Goal: Transaction & Acquisition: Purchase product/service

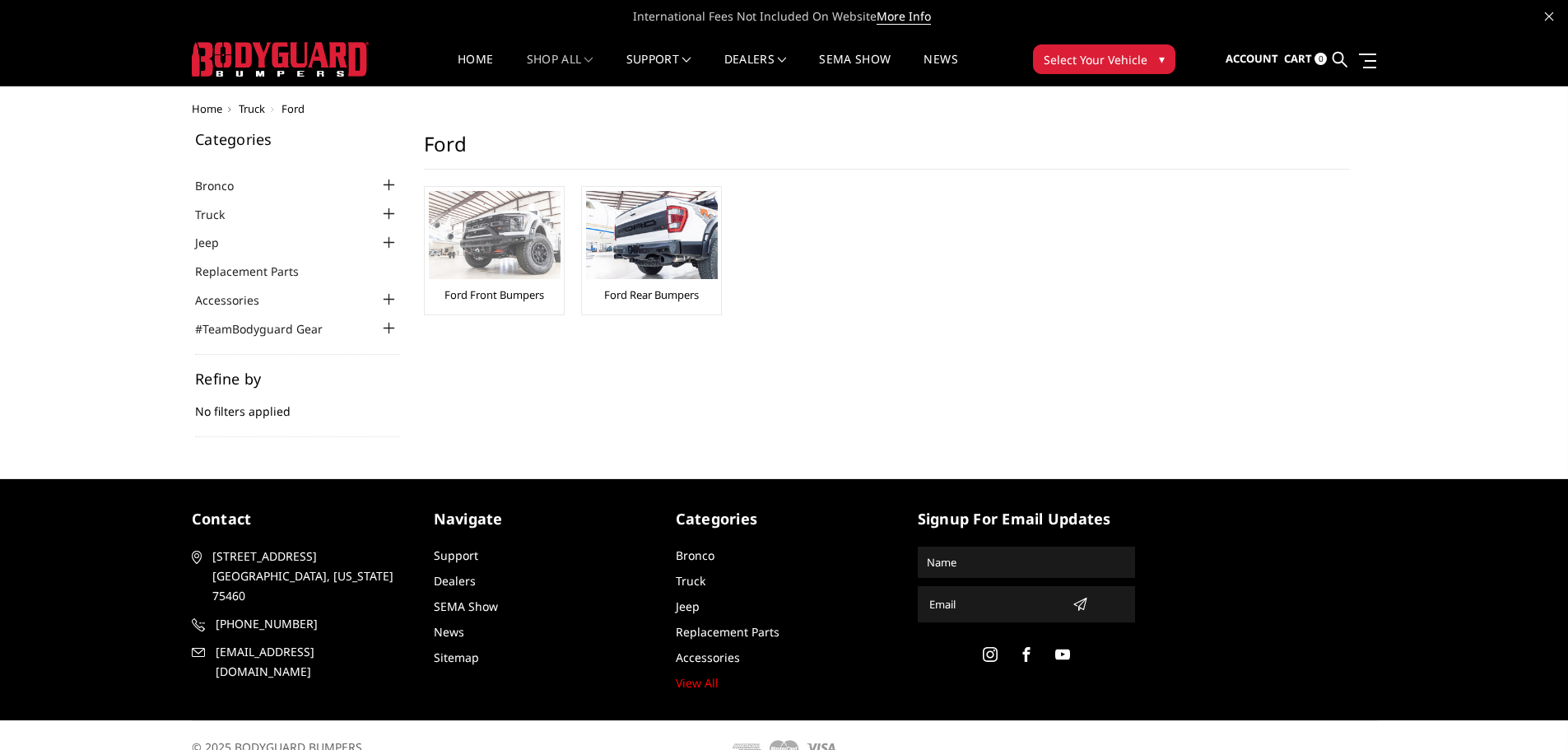
click at [497, 294] on link "Ford Front Bumpers" at bounding box center [494, 294] width 100 height 15
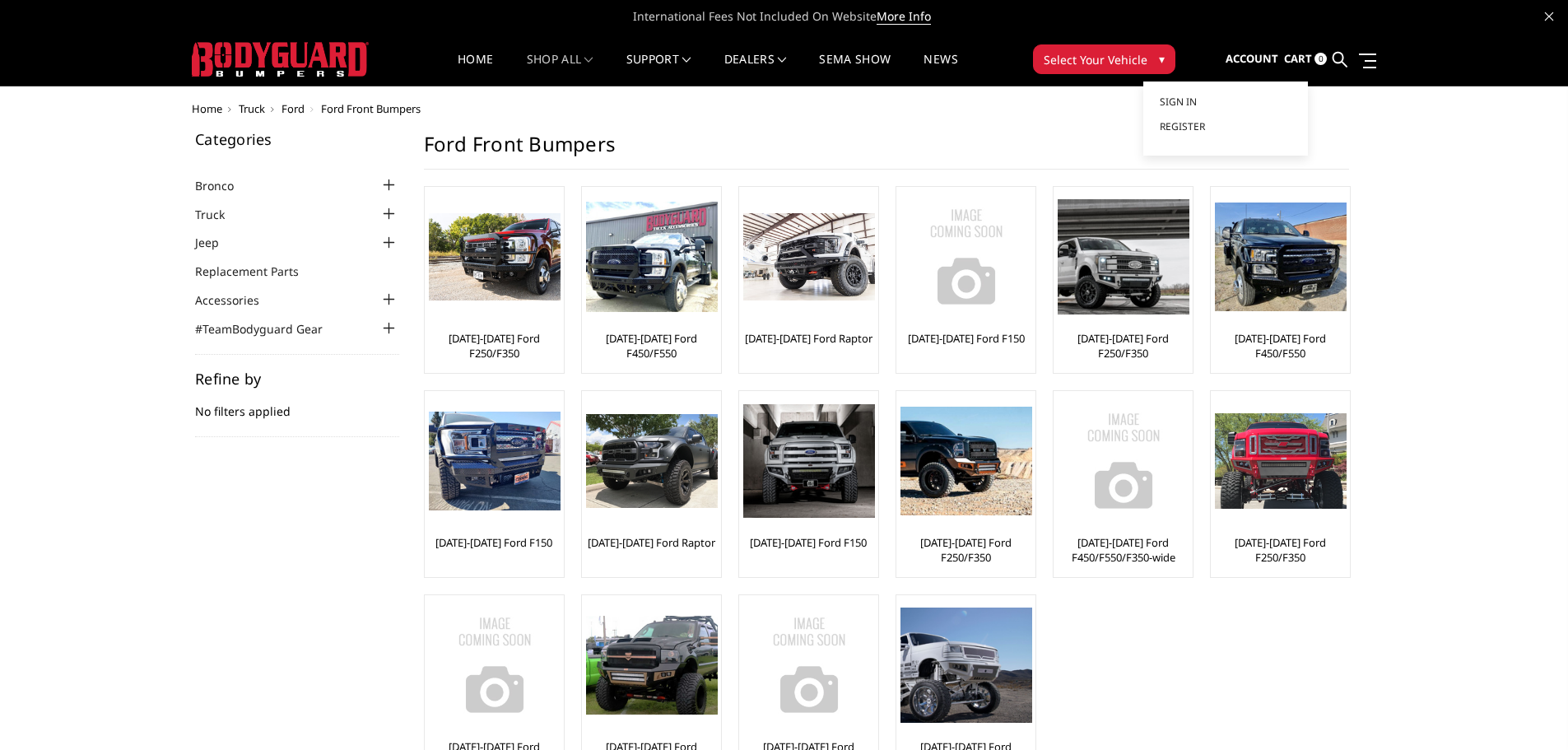
click at [1263, 56] on span "Account" at bounding box center [1251, 58] width 53 height 15
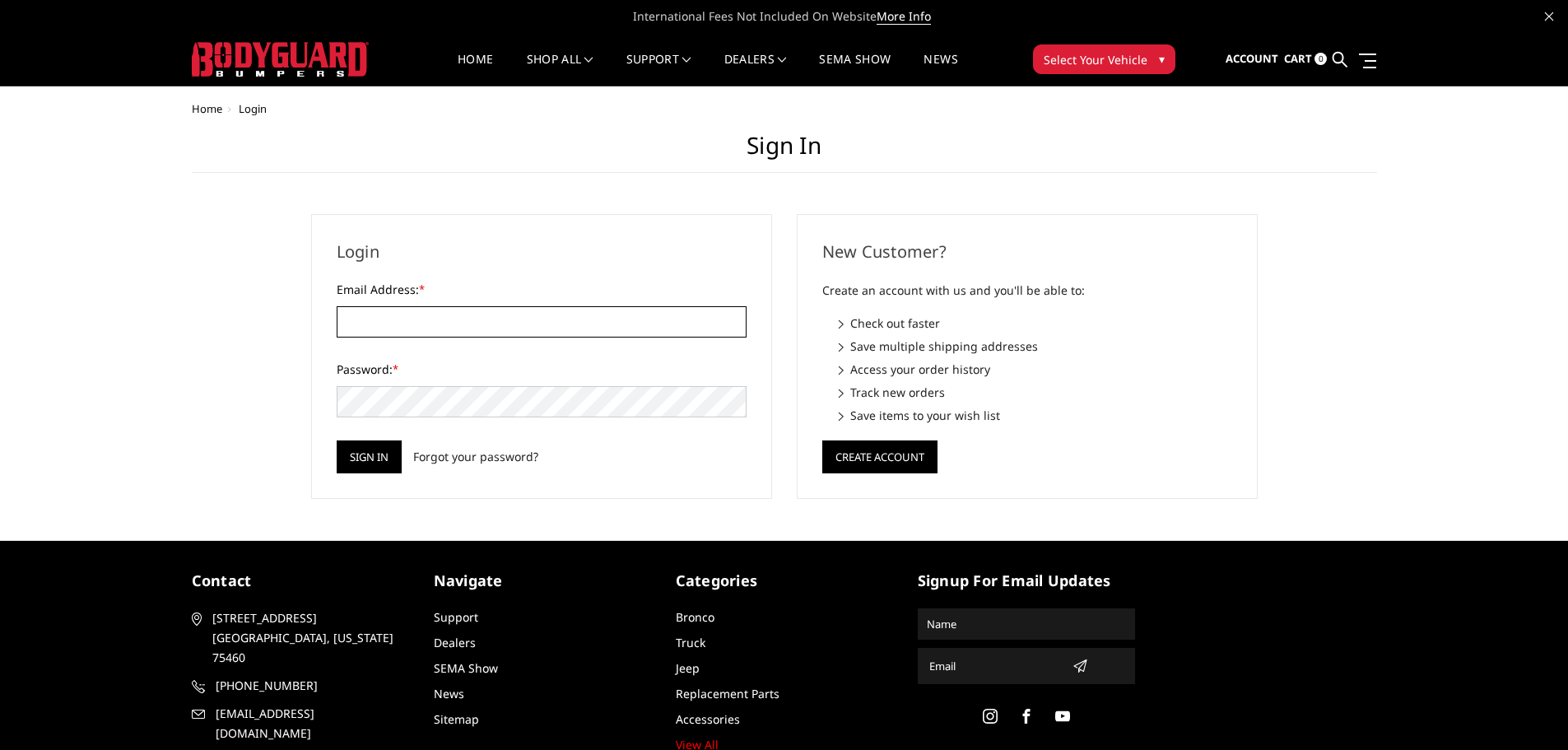
click at [461, 311] on input "Email Address: *" at bounding box center [541, 322] width 410 height 31
type input "fhopping@corningford.com"
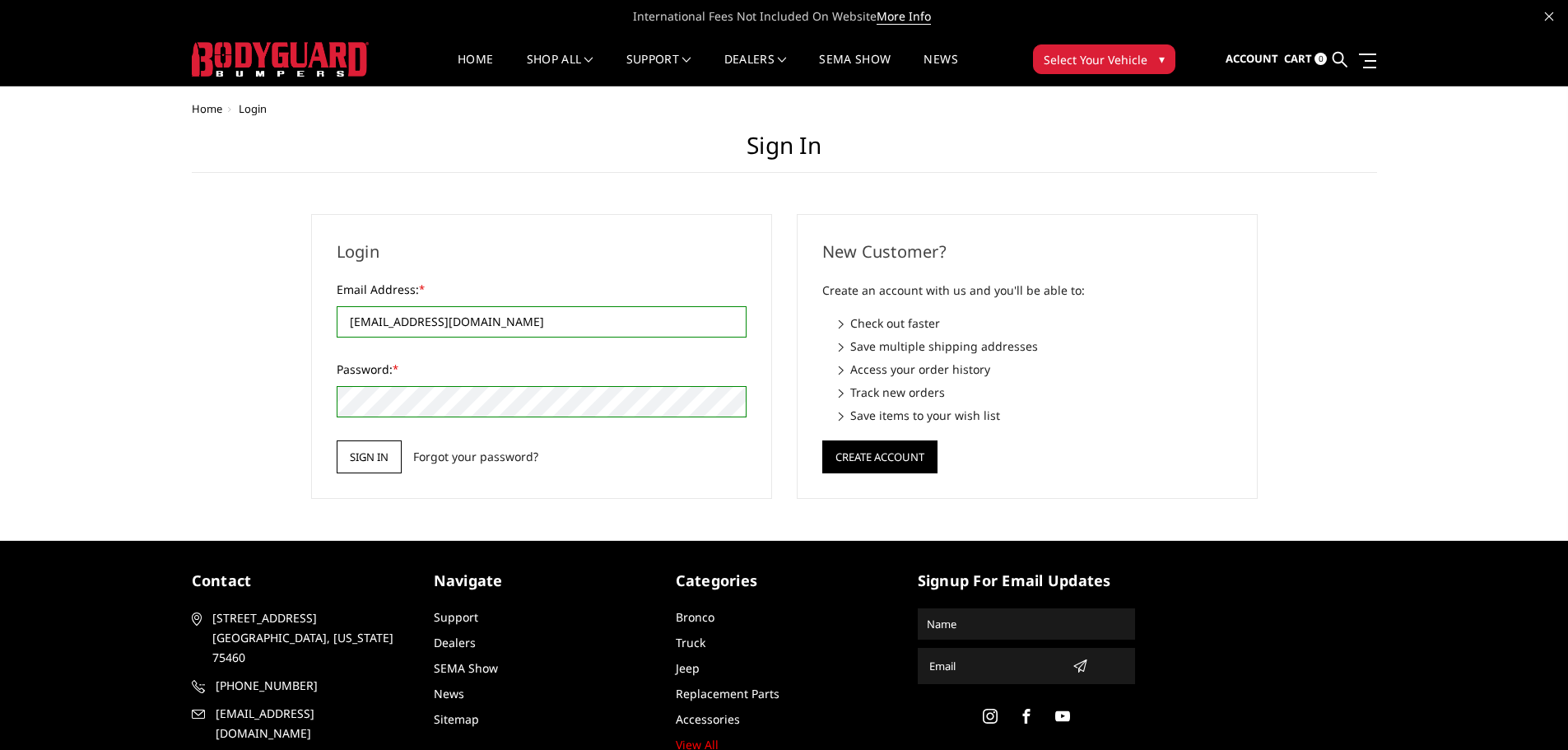
click at [360, 451] on input "Sign in" at bounding box center [369, 457] width 65 height 33
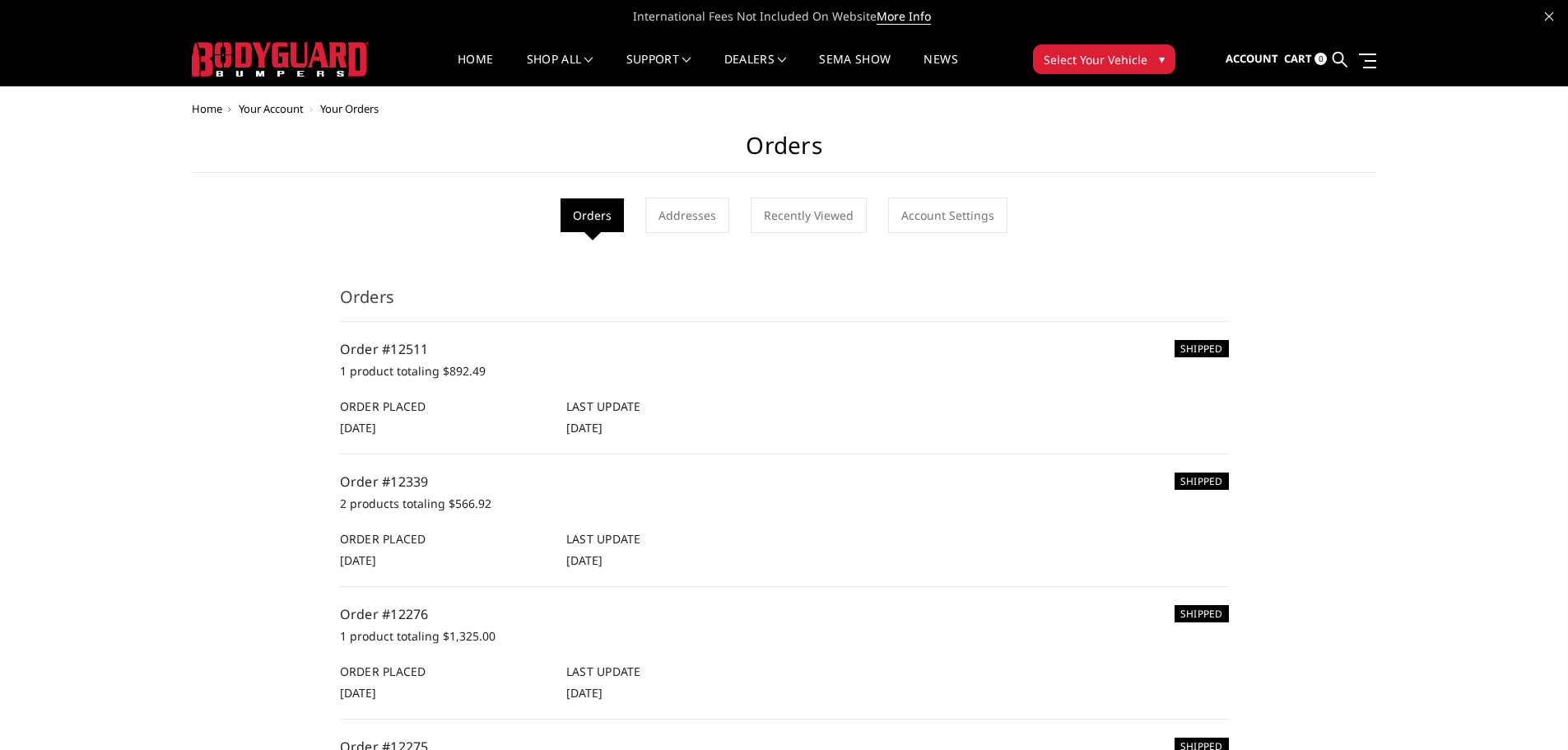
click at [1129, 56] on span "Select Your Vehicle" at bounding box center [1095, 59] width 104 height 18
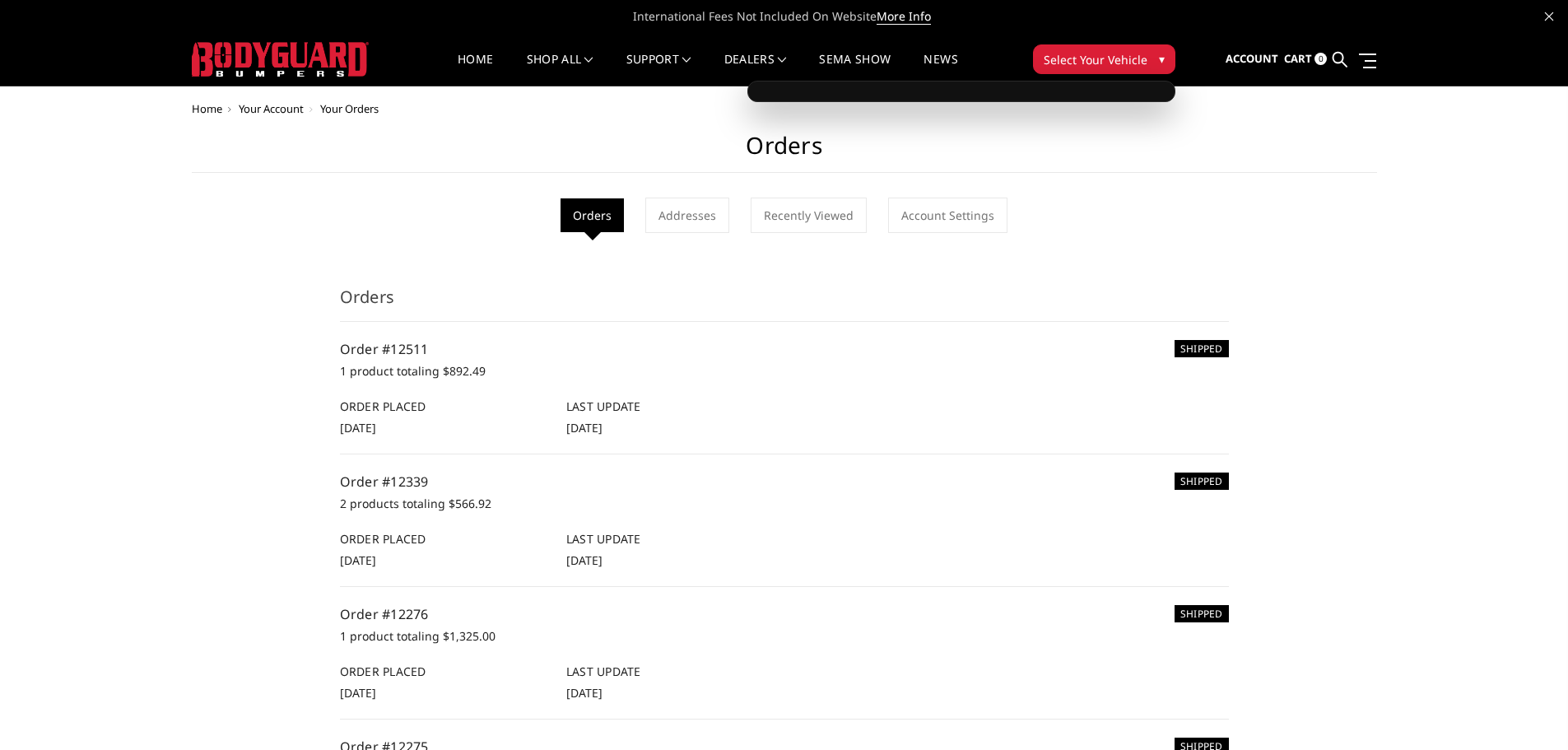
click at [1151, 54] on button "Select Your Vehicle ▾" at bounding box center [1104, 59] width 143 height 30
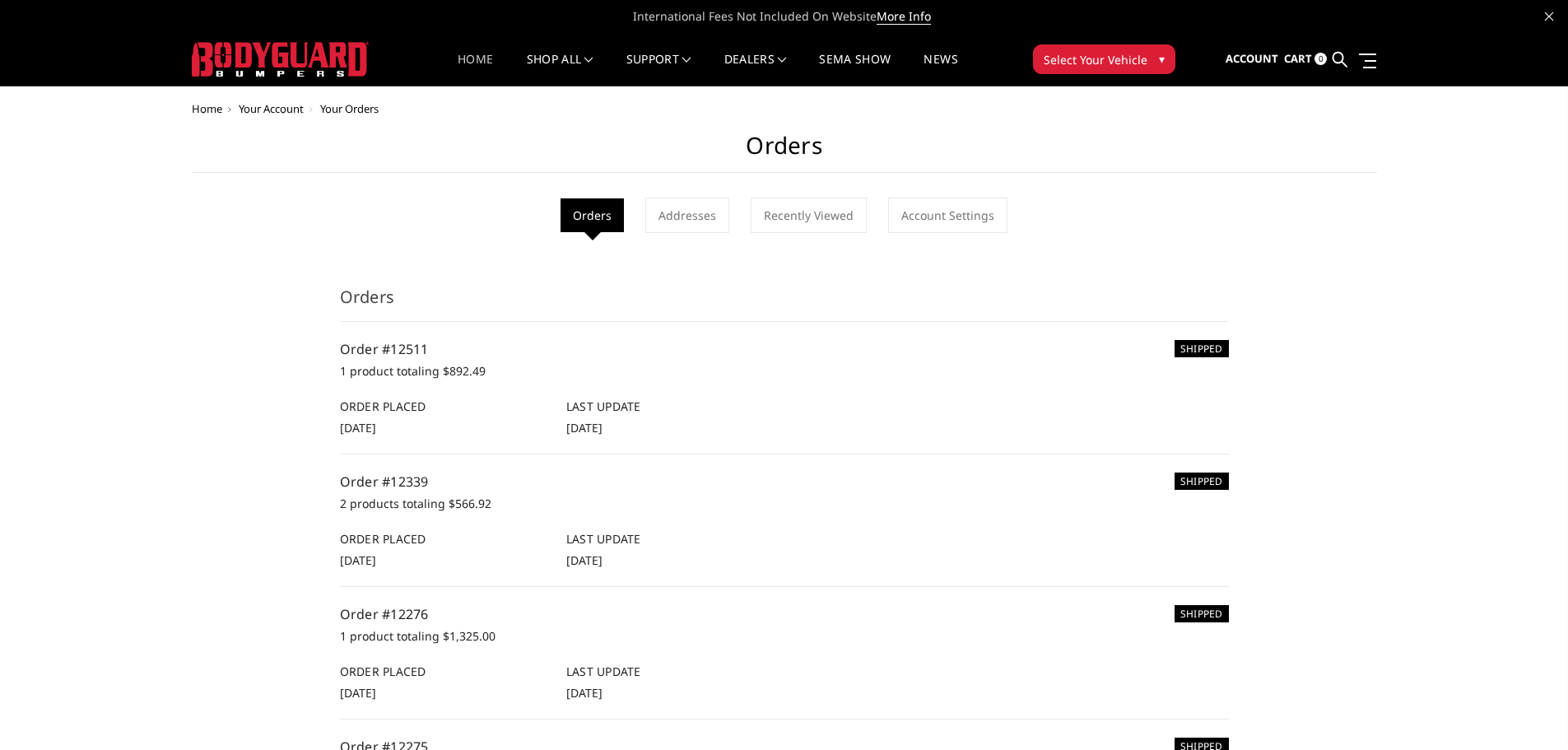
click at [471, 56] on link "Home" at bounding box center [475, 69] width 35 height 32
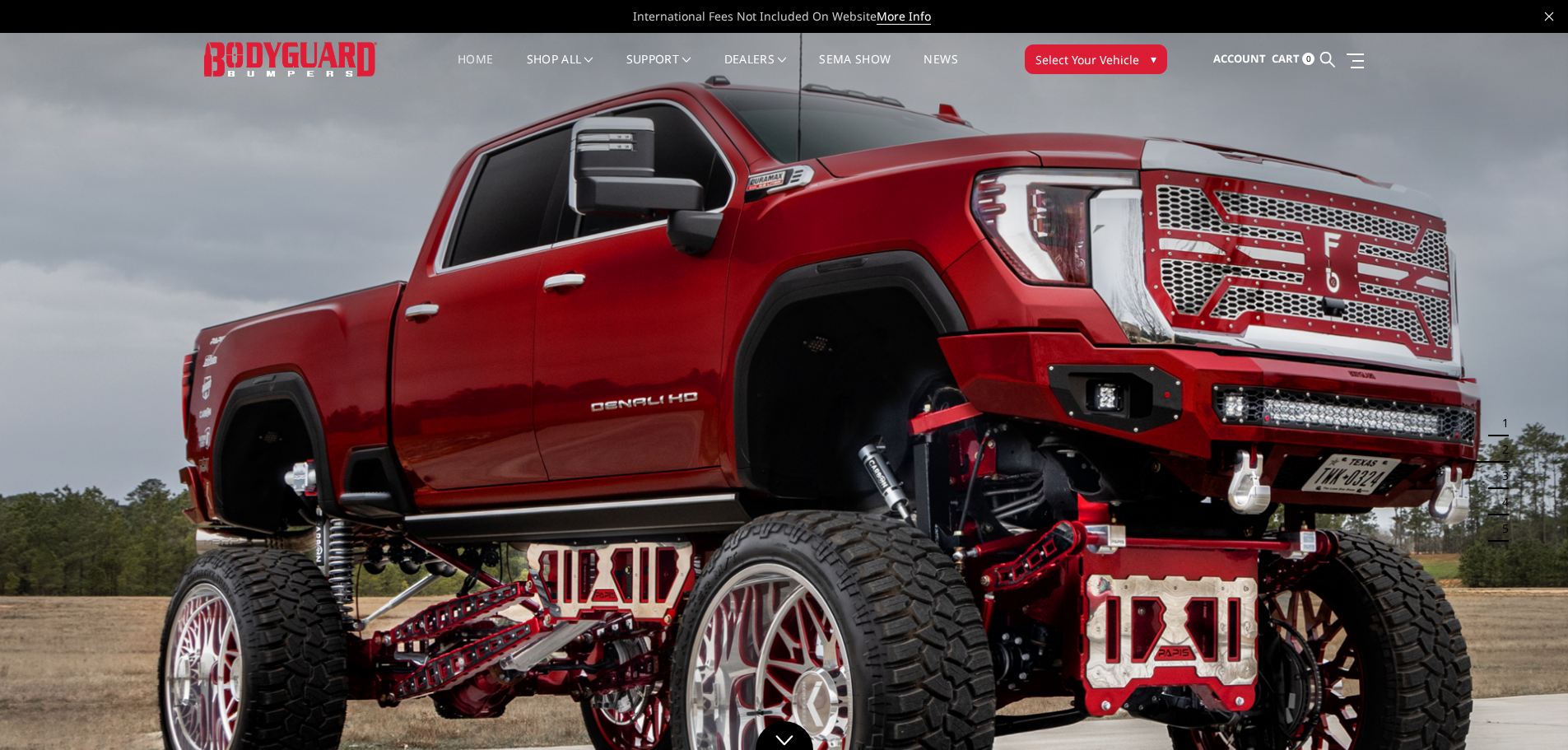
click at [1101, 60] on span "Select Your Vehicle" at bounding box center [1088, 59] width 104 height 18
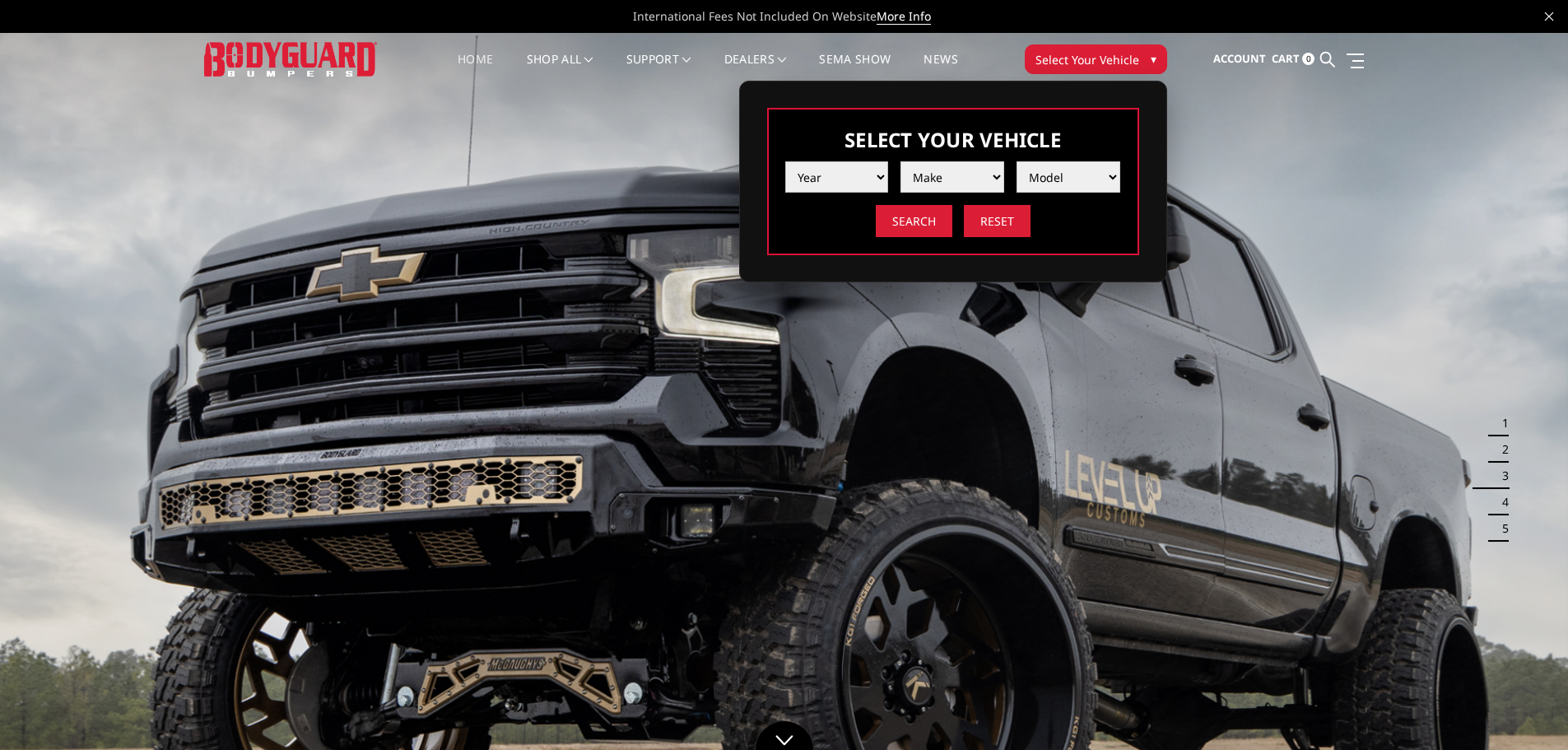
click at [865, 178] on select "Year 2025 2024 2023 2022 2021 2020 2019 2018 2017 2016 2015 2014 2013 2012 2011…" at bounding box center [837, 177] width 104 height 31
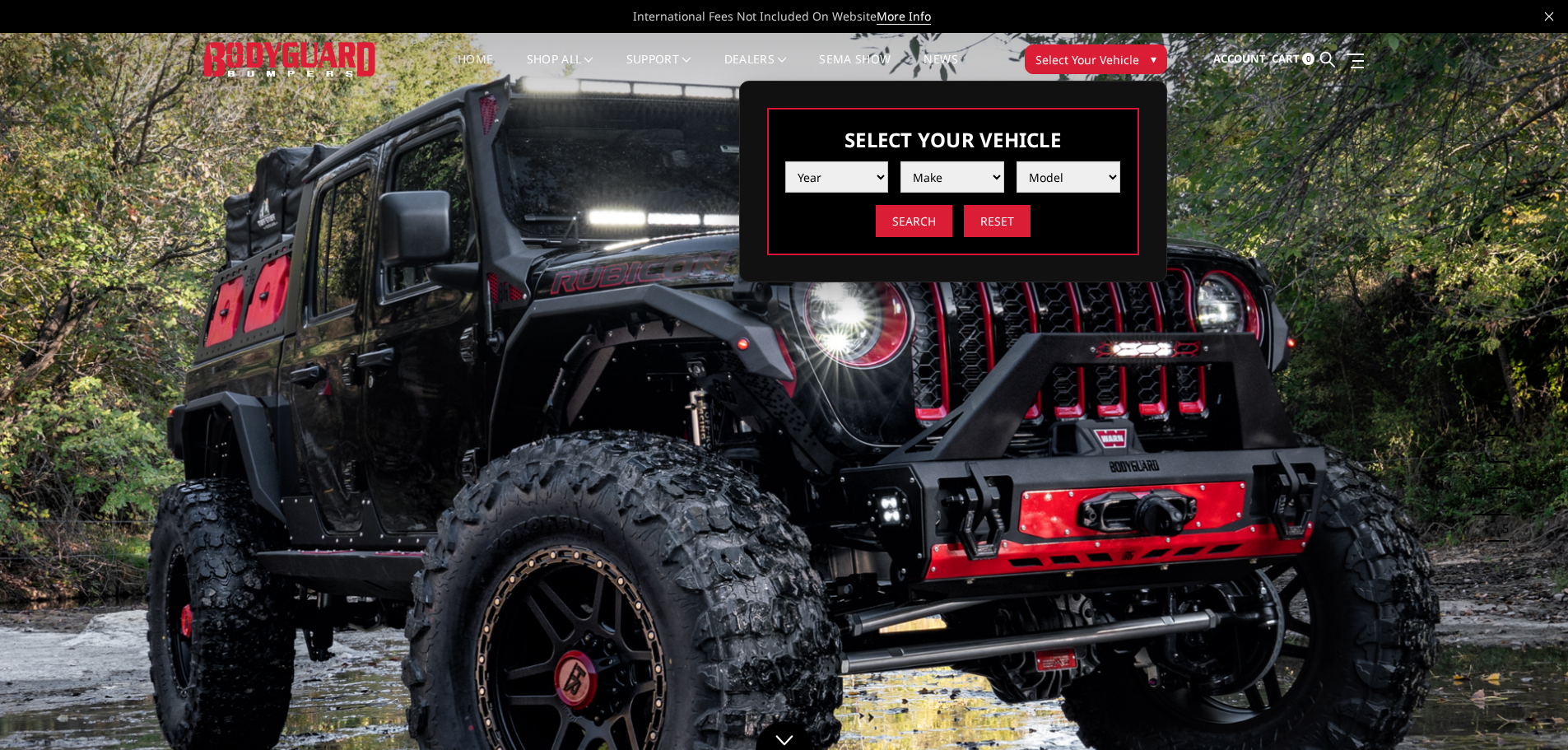
select select "yr_2025"
click at [785, 161] on select "Year 2025 2024 2023 2022 2021 2020 2019 2018 2017 2016 2015 2014 2013 2012 2011…" at bounding box center [837, 177] width 104 height 31
drag, startPoint x: 931, startPoint y: 186, endPoint x: 954, endPoint y: 181, distance: 23.5
click at [954, 181] on select "Make Chevrolet Ford GMC Ram Toyota" at bounding box center [952, 177] width 104 height 31
select select "mk_ford"
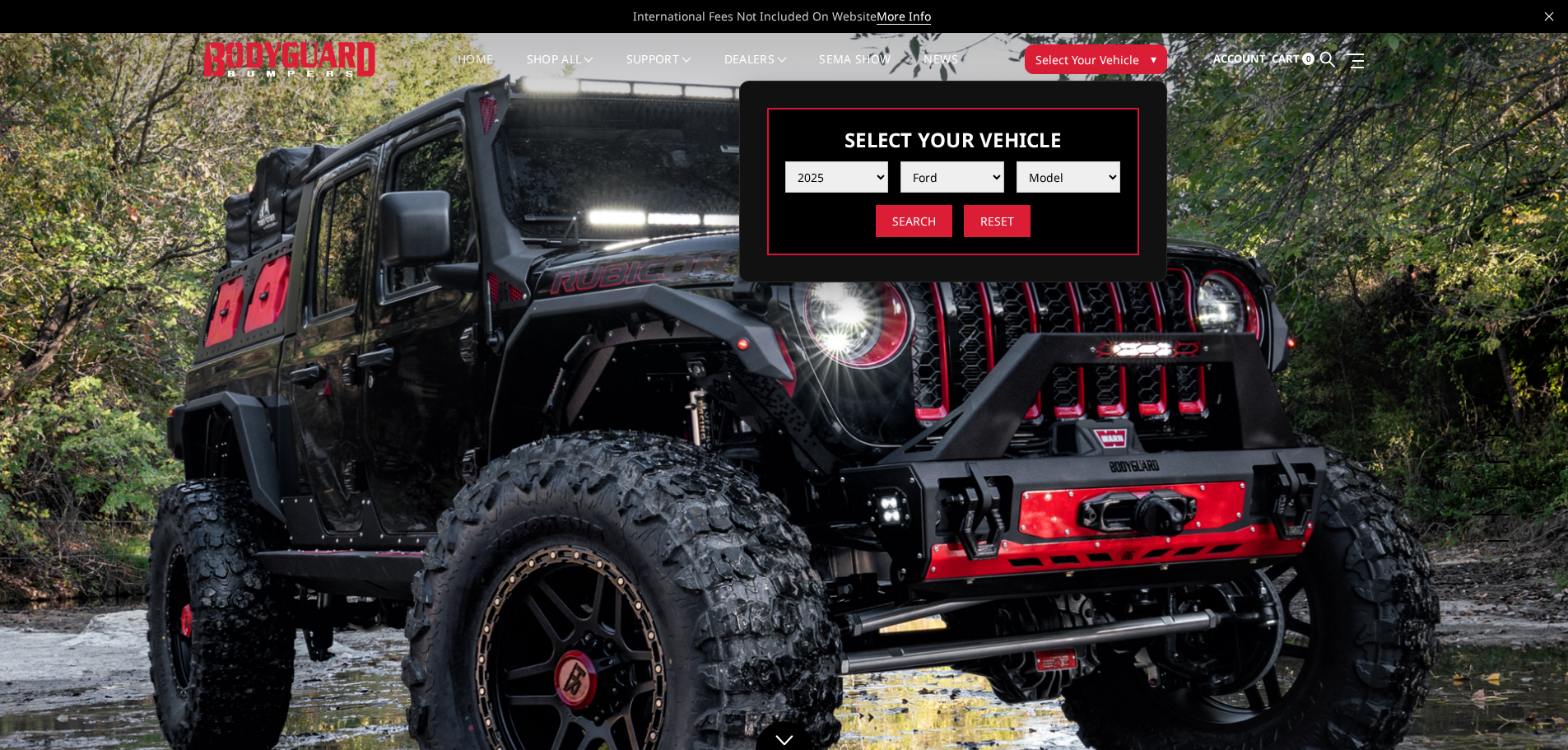
click at [901, 161] on select "Make Chevrolet Ford GMC Ram Toyota" at bounding box center [952, 177] width 104 height 31
click at [1056, 182] on select "Model F150 F150 Raptor F250 / F350 F450 F550" at bounding box center [1068, 177] width 104 height 31
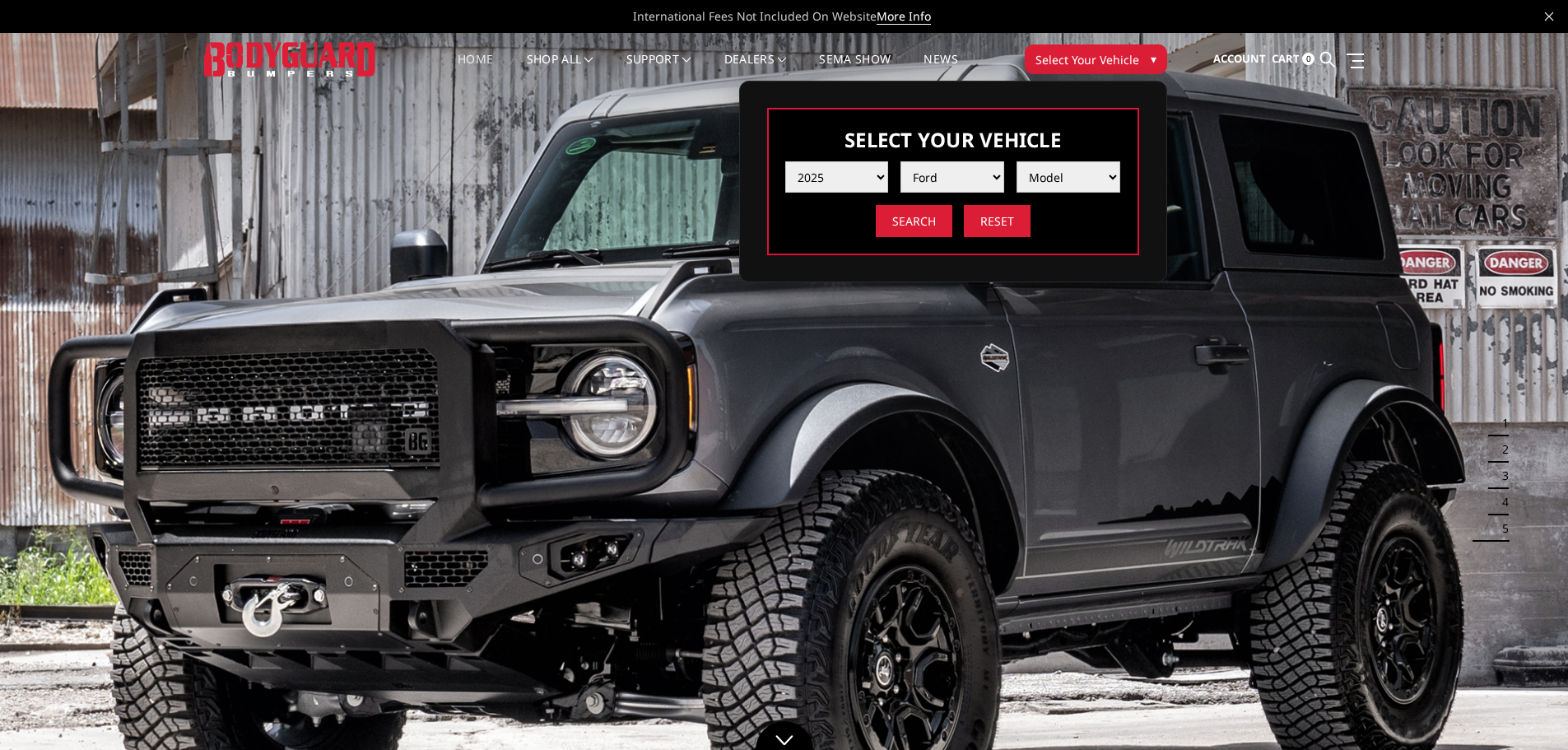
select select "md_f250-f350"
click at [1016, 161] on select "Model F150 F150 Raptor F250 / F350 F450 F550" at bounding box center [1068, 177] width 104 height 31
click at [909, 226] on input "Search" at bounding box center [914, 220] width 77 height 32
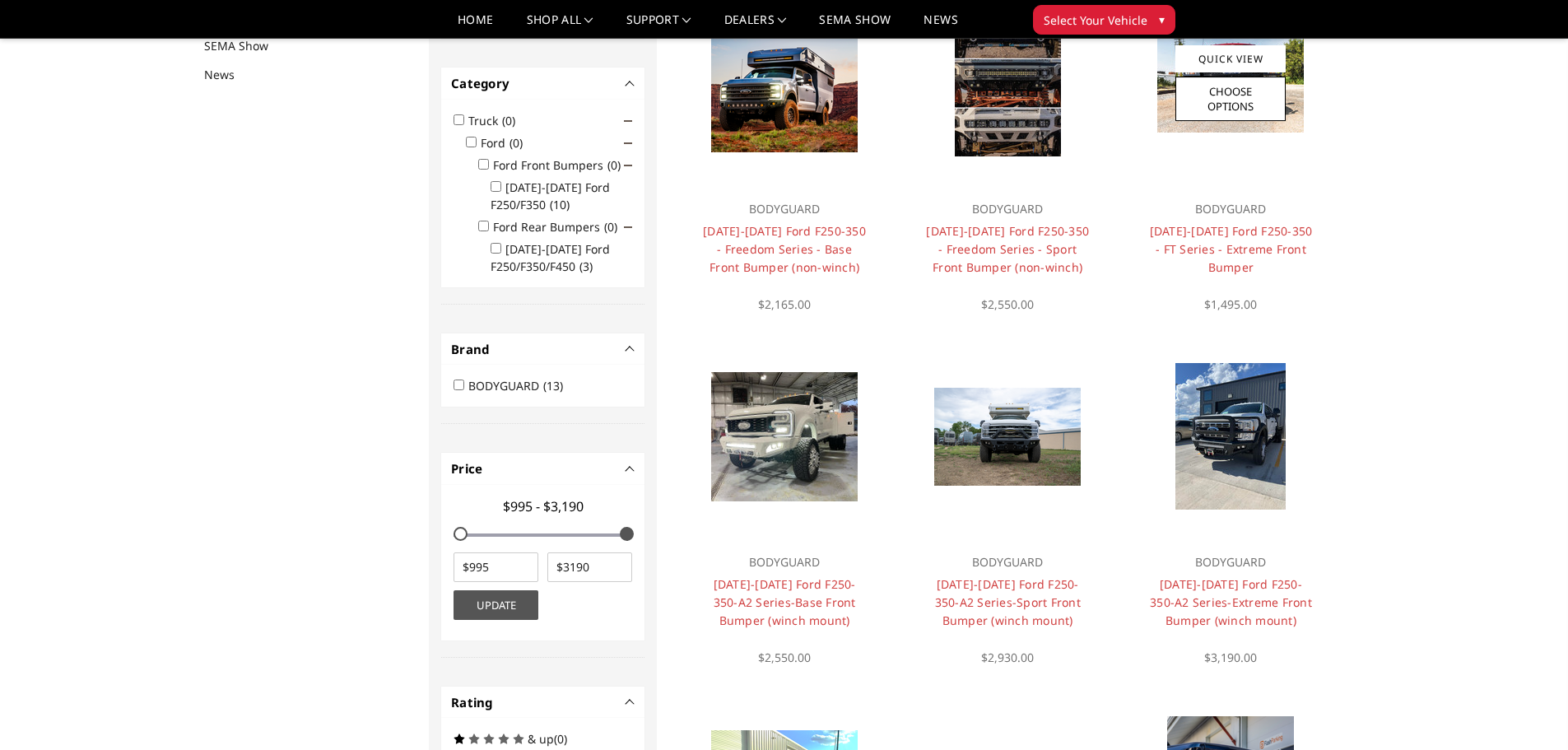
scroll to position [296, 0]
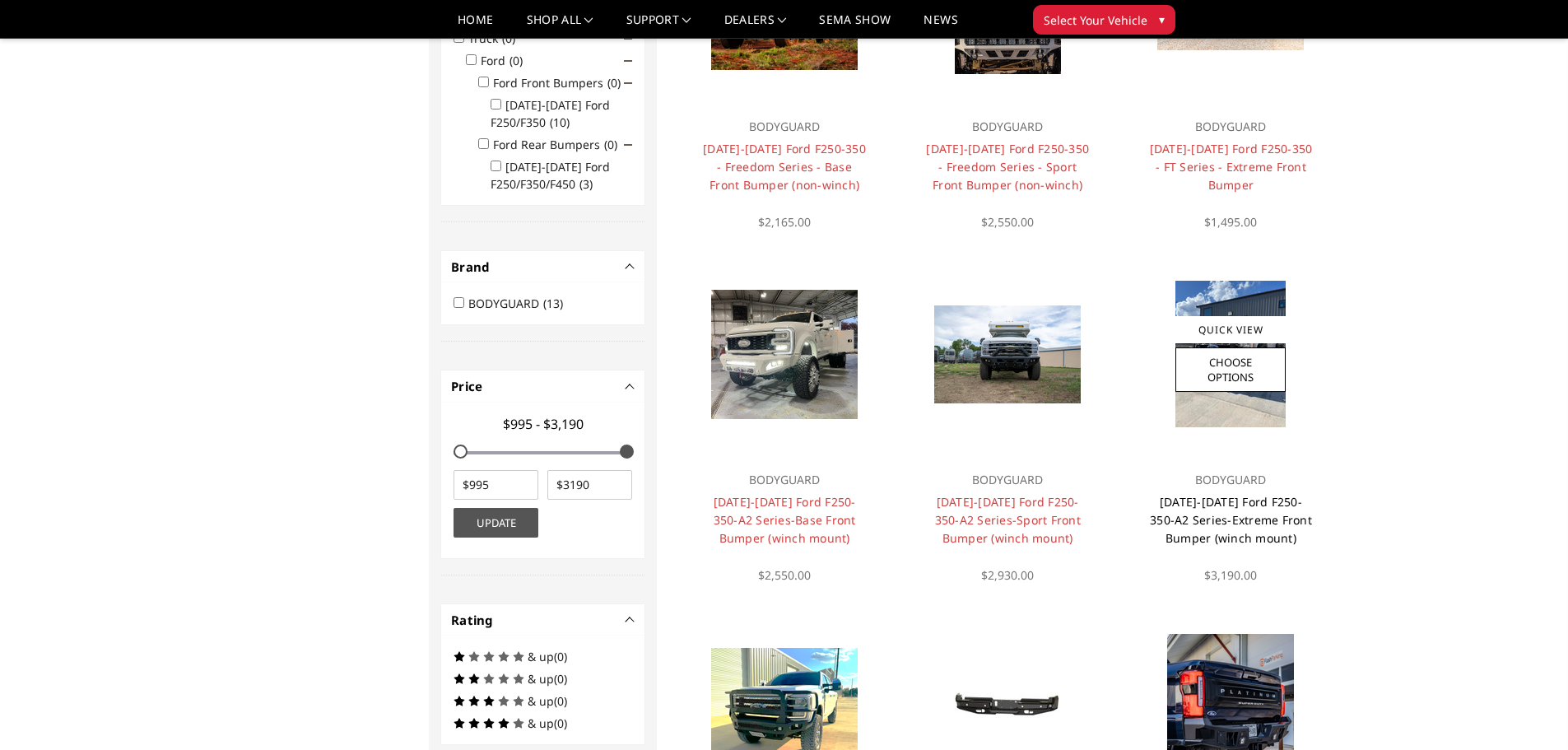
click at [1251, 502] on link "2023-2025 Ford F250-350-A2 Series-Extreme Front Bumper (winch mount)" at bounding box center [1230, 520] width 162 height 52
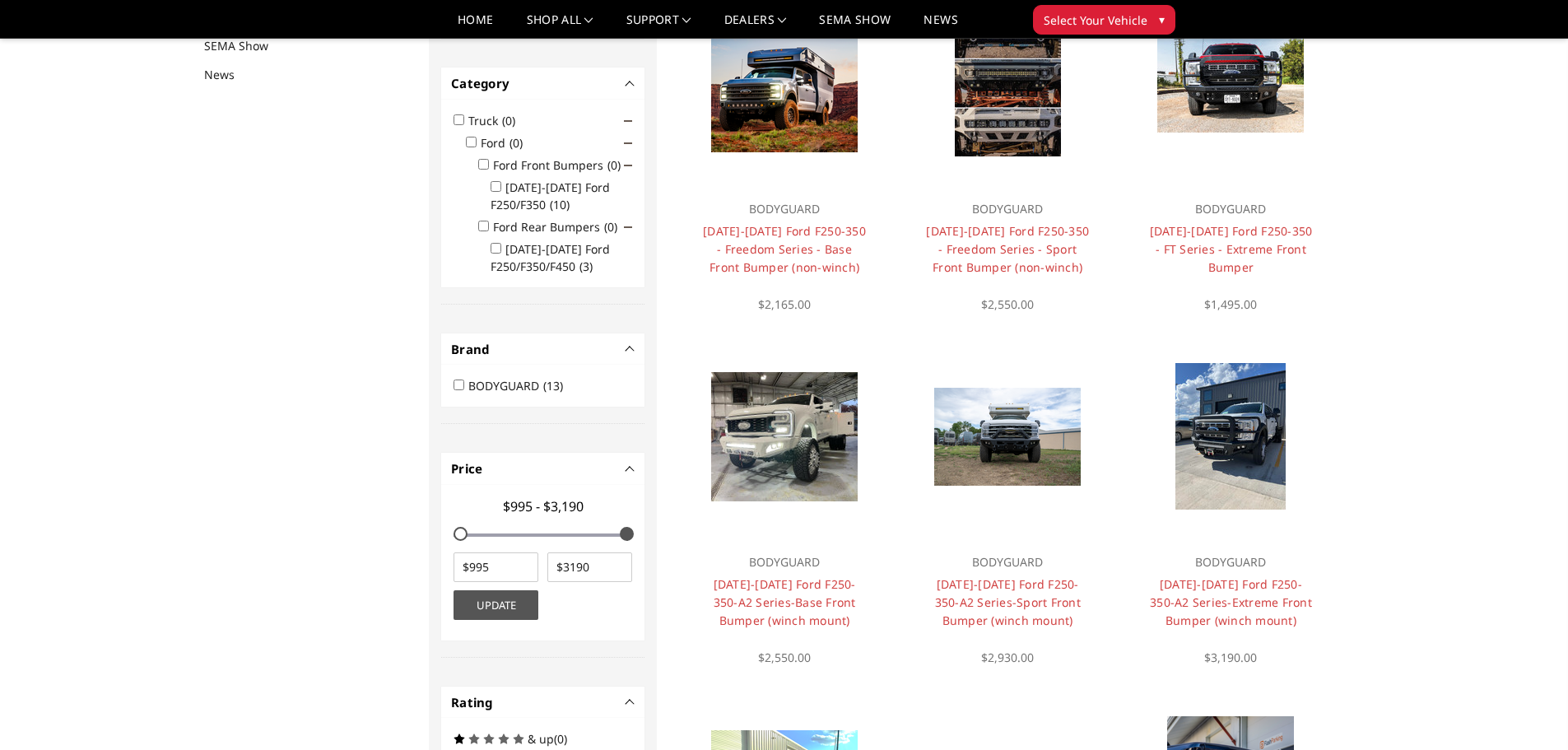
scroll to position [379, 0]
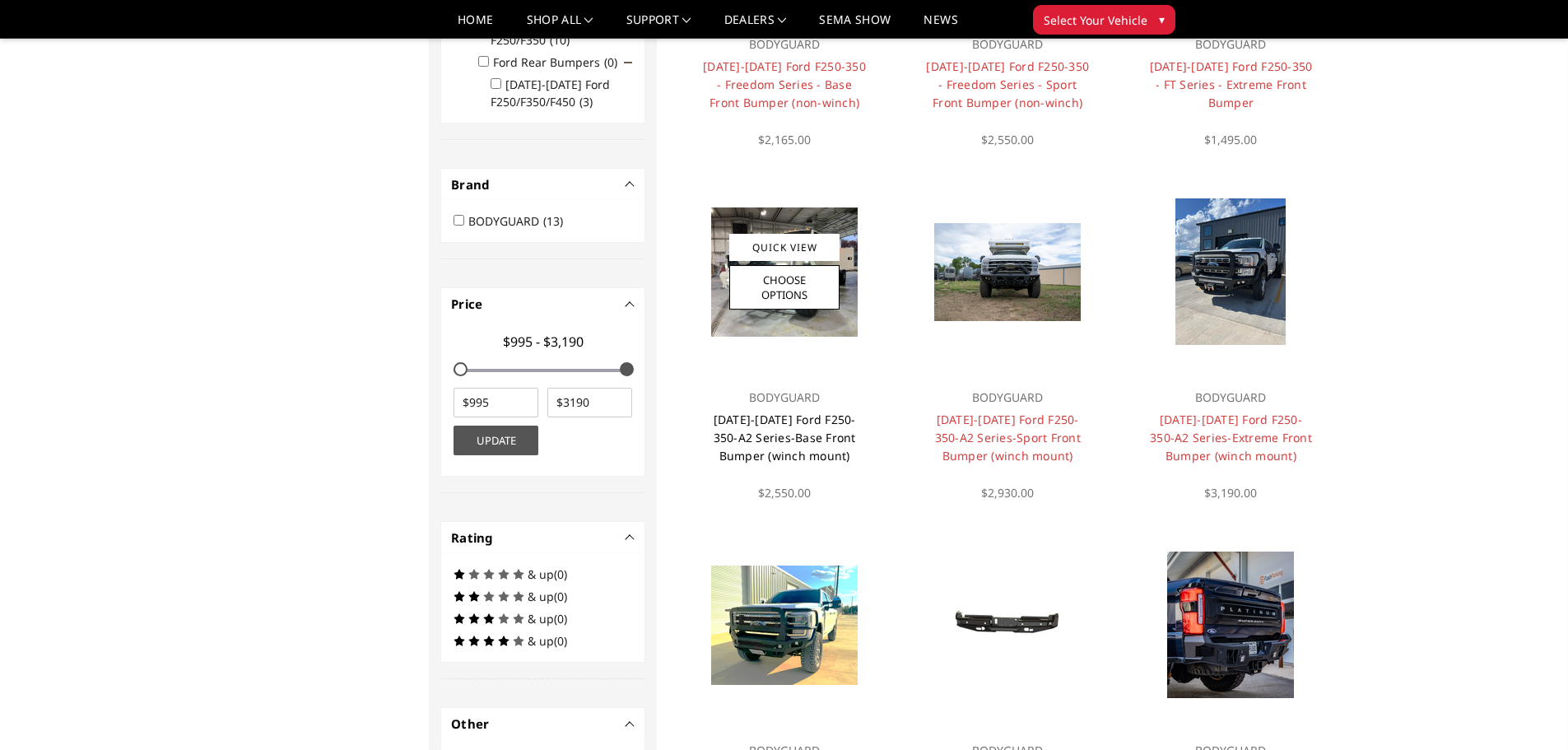
click at [764, 431] on link "[DATE]-[DATE] Ford F250-350-A2 Series-Base Front Bumper (winch mount)" at bounding box center [785, 438] width 143 height 52
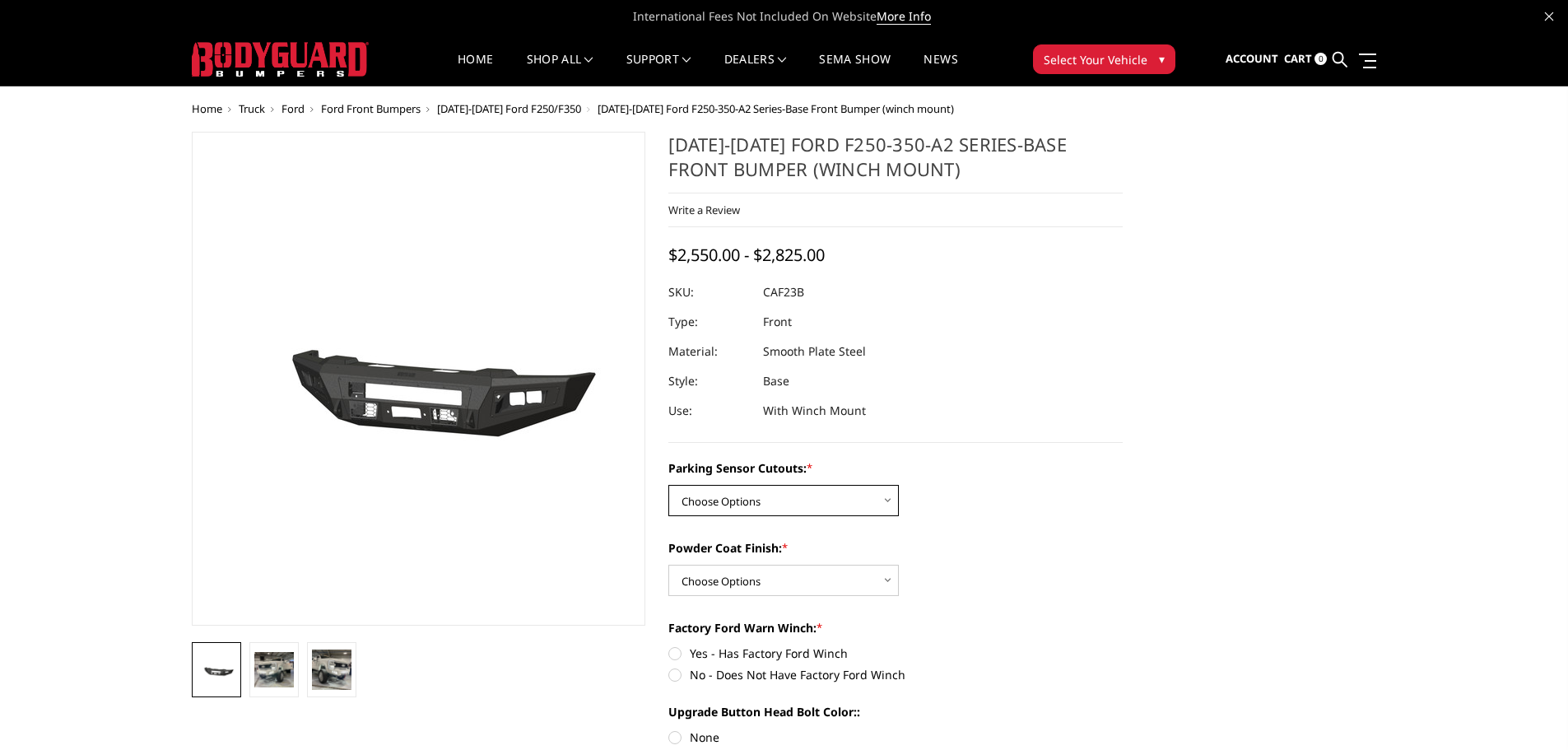
click at [783, 505] on select "Choose Options No-Without Parking Sensor Cutouts Yes-With Parking Sensor Cutouts" at bounding box center [783, 501] width 230 height 31
select select "2399"
click at [668, 485] on select "Choose Options No-Without Parking Sensor Cutouts Yes-With Parking Sensor Cutouts" at bounding box center [783, 501] width 230 height 31
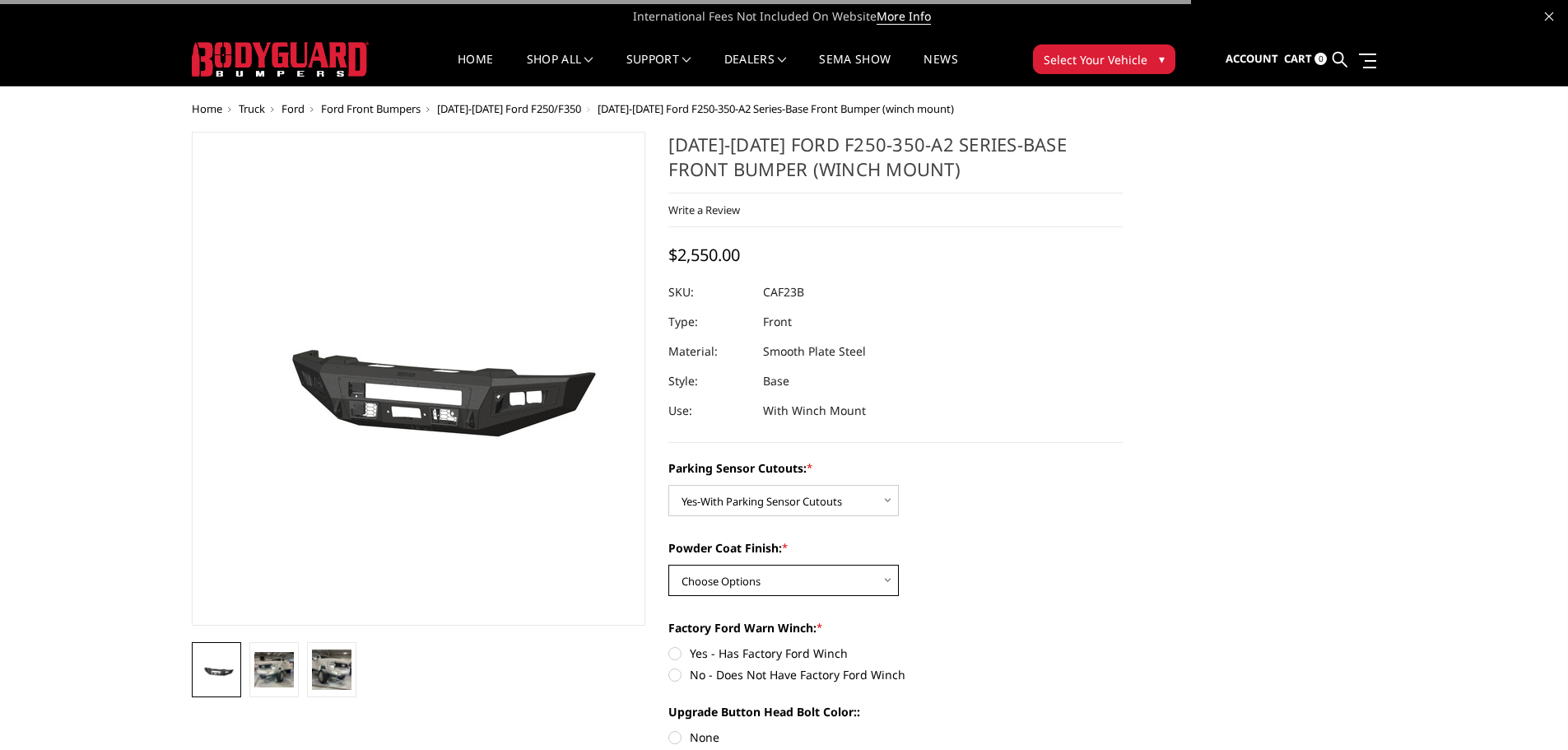
click at [761, 570] on select "Choose Options Bare Metal Textured Black Powder Coat" at bounding box center [783, 581] width 230 height 31
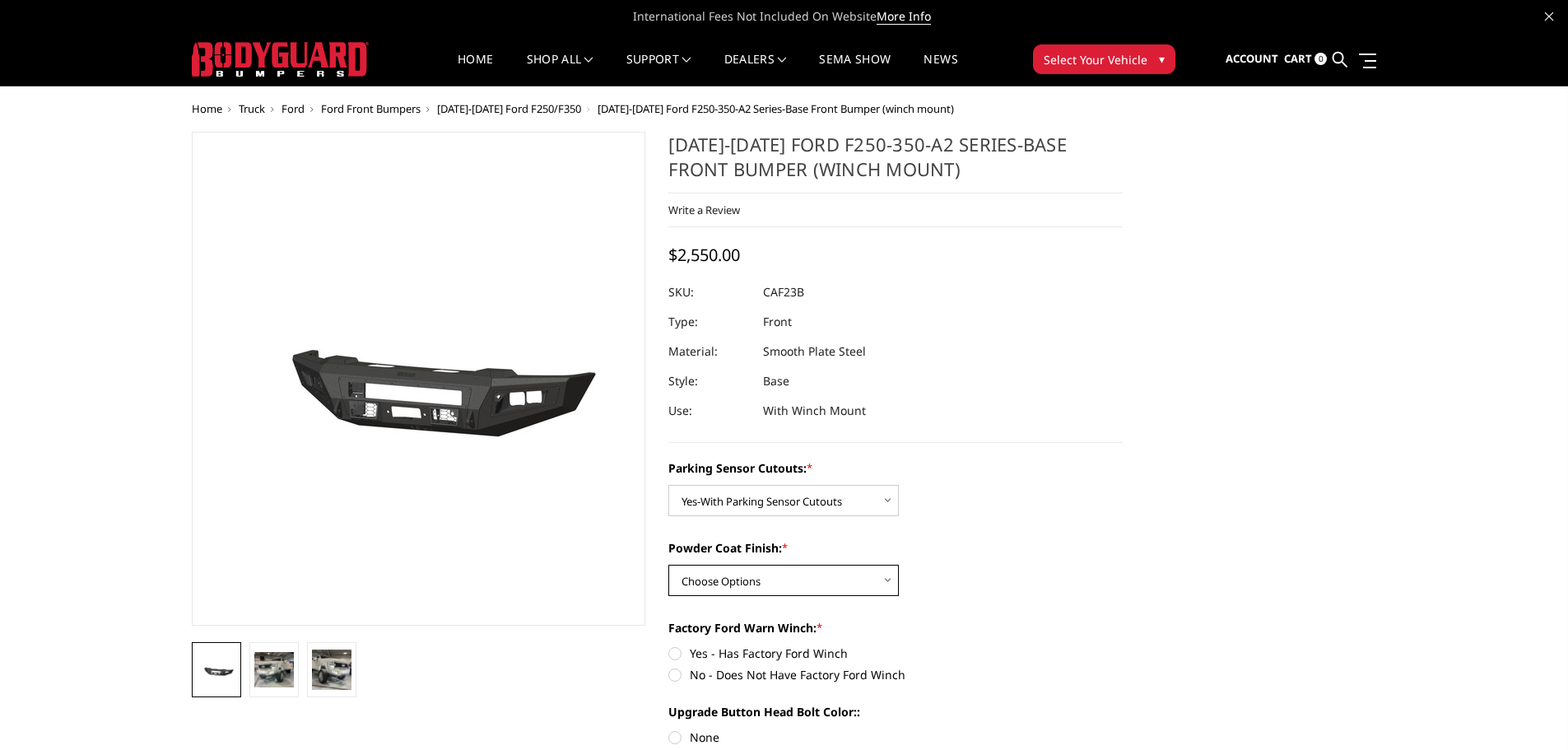
select select "2401"
click at [668, 565] on select "Choose Options Bare Metal Textured Black Powder Coat" at bounding box center [783, 581] width 230 height 31
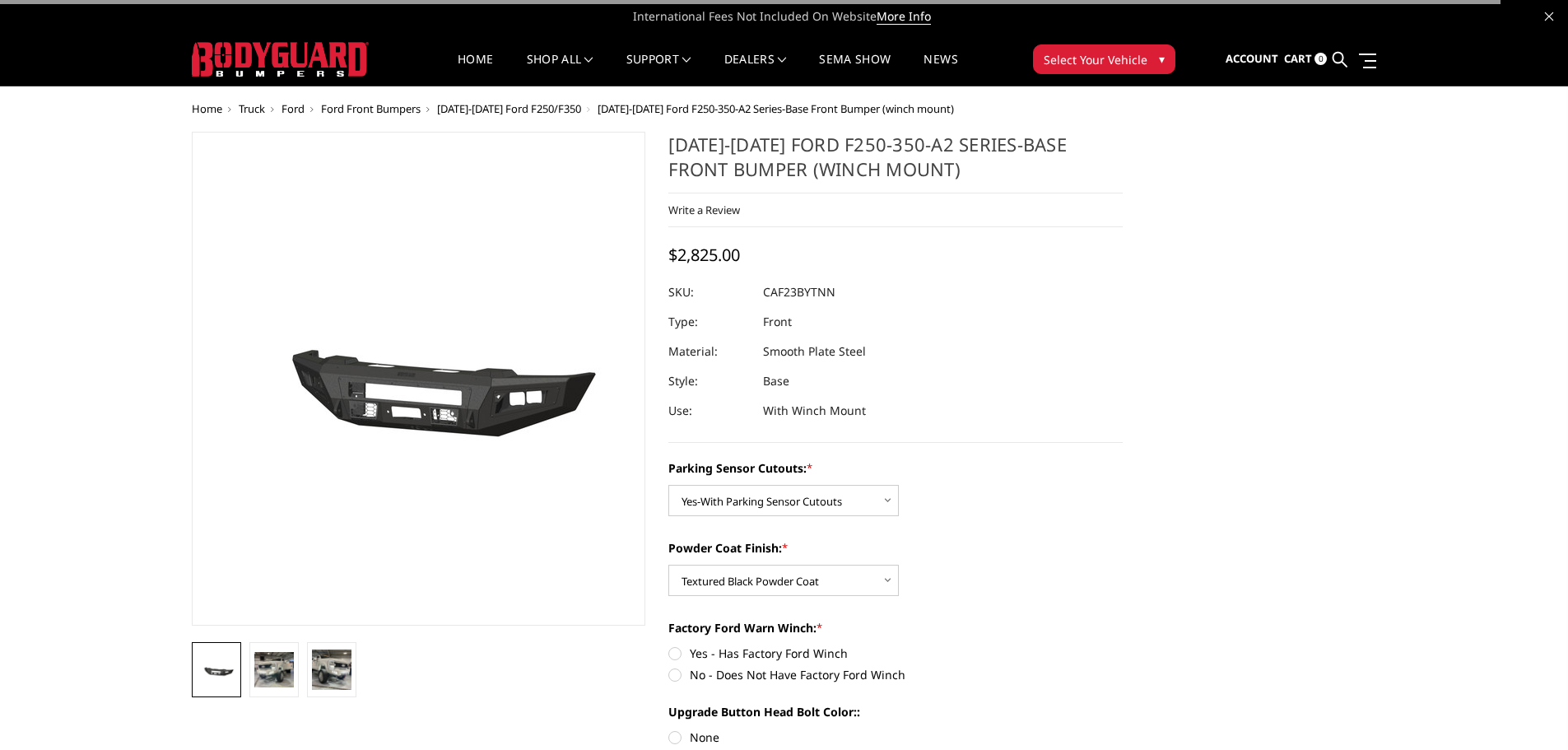
click at [994, 594] on div "Powder Coat Finish: * Choose Options Bare Metal Textured Black Powder Coat" at bounding box center [895, 567] width 454 height 56
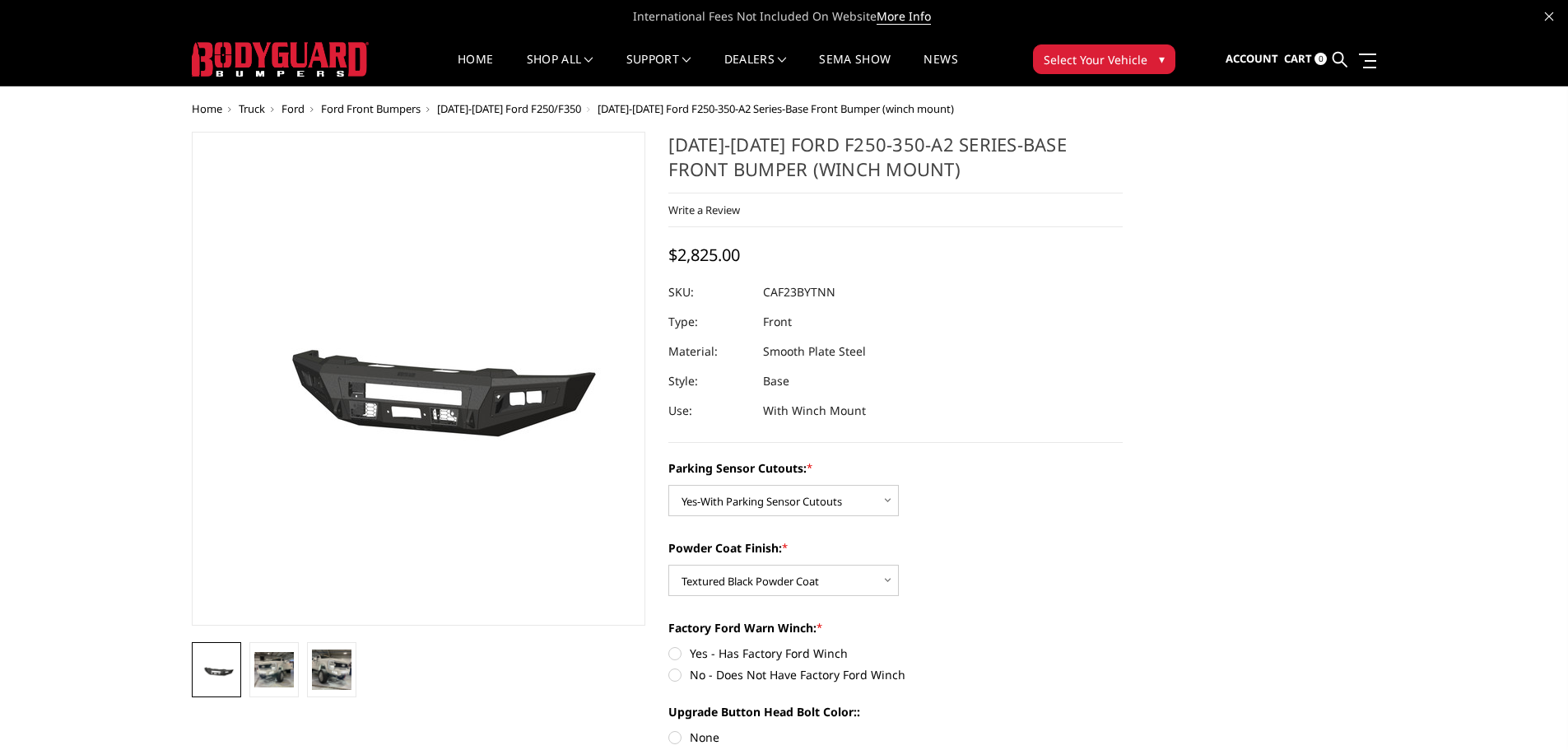
click at [701, 673] on label "No - Does Not Have Factory Ford Winch" at bounding box center [895, 674] width 454 height 18
click at [1123, 645] on input "No - Does Not Have Factory Ford Winch" at bounding box center [1123, 644] width 1 height 1
radio input "true"
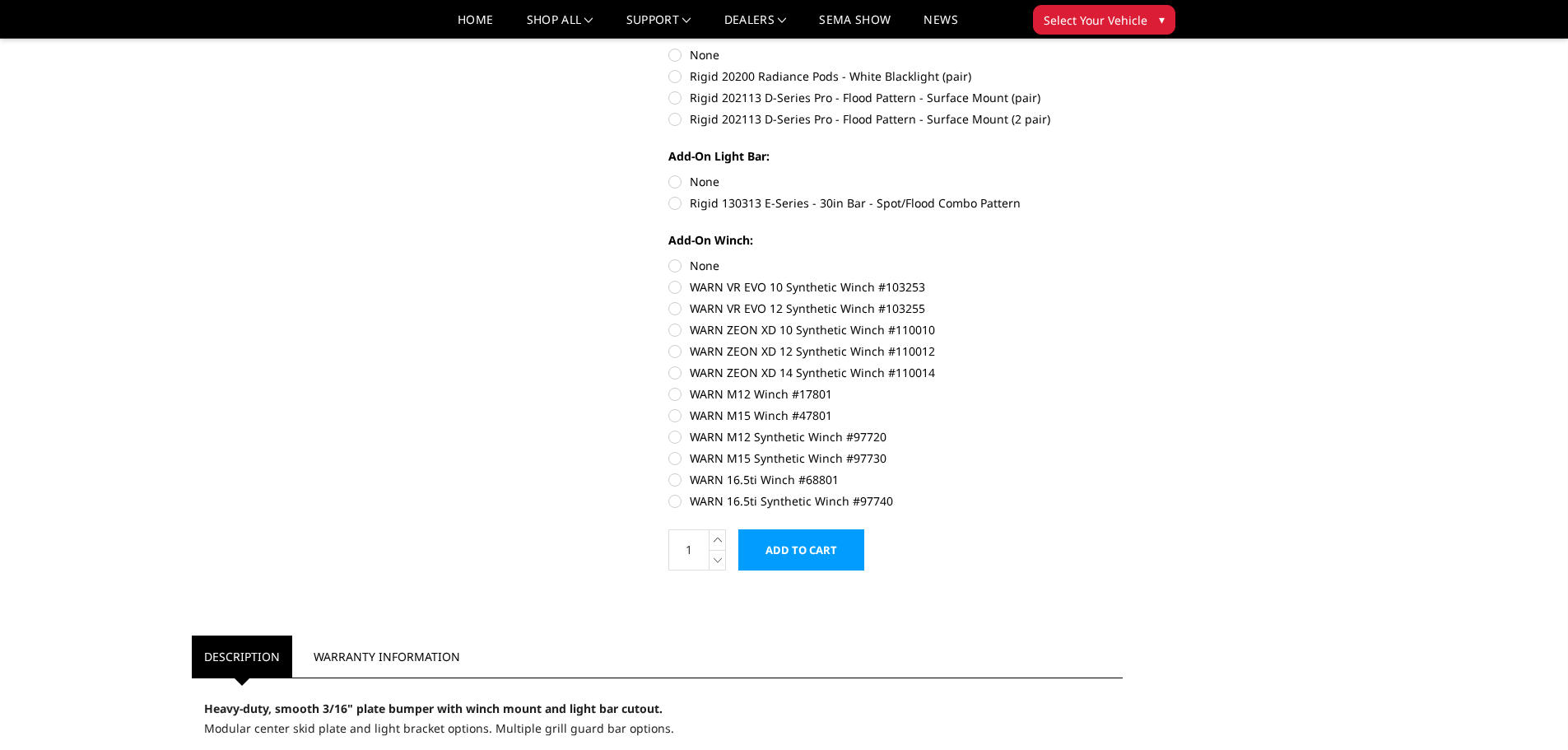
scroll to position [906, 0]
